Goal: Transaction & Acquisition: Subscribe to service/newsletter

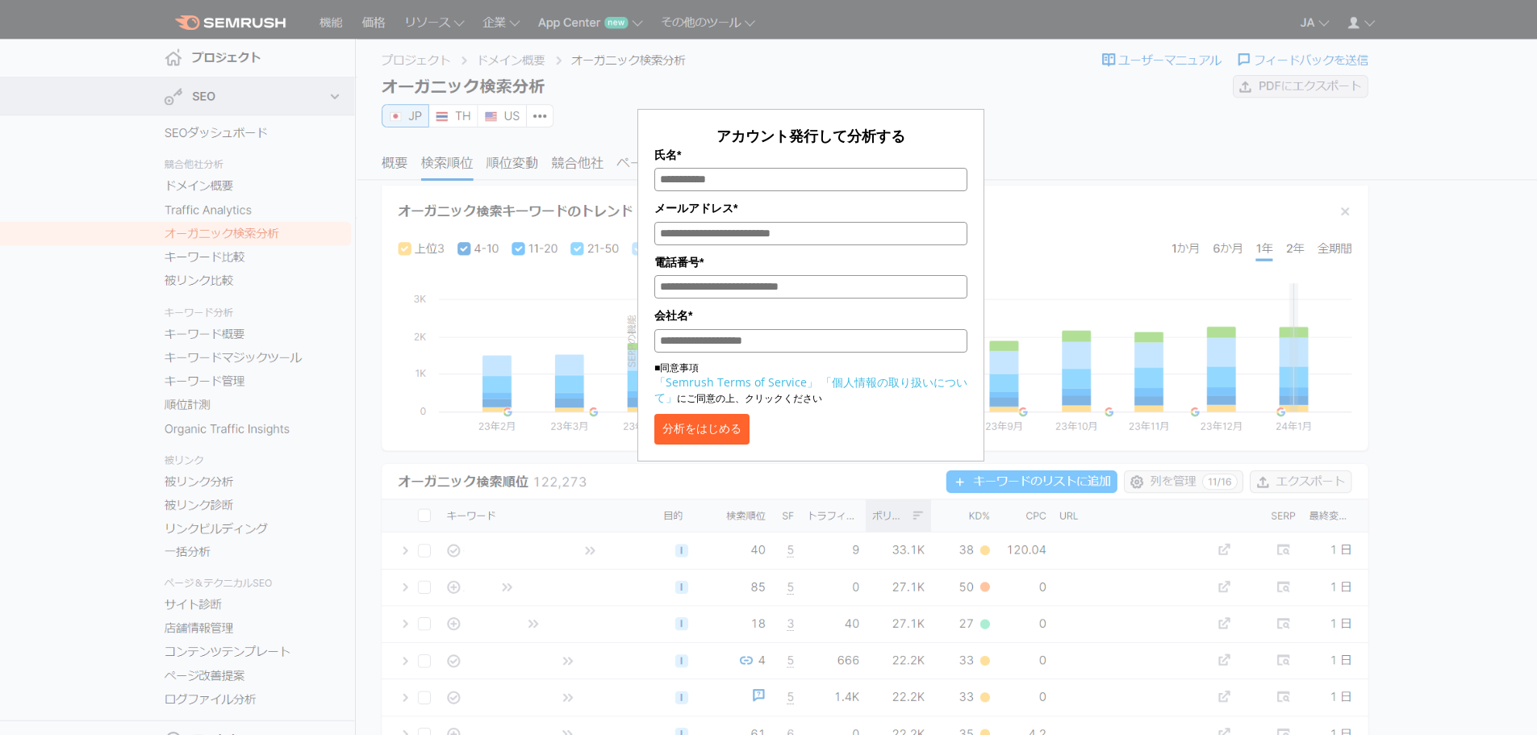
click at [1058, 279] on div "アカウント発行して分析する 氏名* メールアドレス* 電話番号* 会社名* ■同意事項 「Semrush Terms of Service」 「個人情報の取り…" at bounding box center [811, 240] width 807 height 441
click at [324, 100] on div "アカウント発行して分析する 氏名* メールアドレス* 電話番号* 会社名* ■同意事項 「Semrush Terms of Service」 「個人情報の取り…" at bounding box center [810, 234] width 1299 height 453
click at [870, 188] on input "氏名*" at bounding box center [809, 179] width 313 height 23
click at [1218, 182] on div "7日間 無料トライアルを開始！ 氏名* メールアドレス* 電話番号* 会社名* ■同意事項 「Semrush Terms of Service」 「個人情報の…" at bounding box center [810, 234] width 1299 height 453
